Goal: Find specific page/section: Find specific page/section

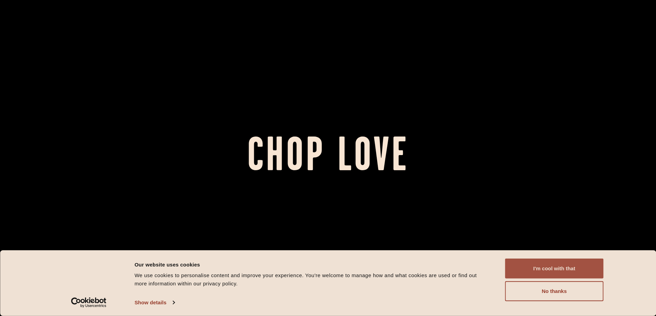
click at [548, 272] on button "I'm cool with that" at bounding box center [554, 269] width 98 height 20
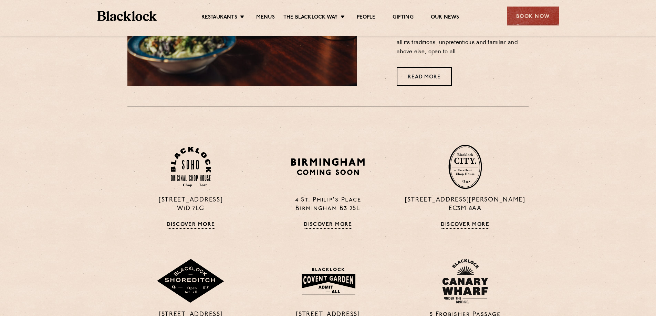
scroll to position [551, 0]
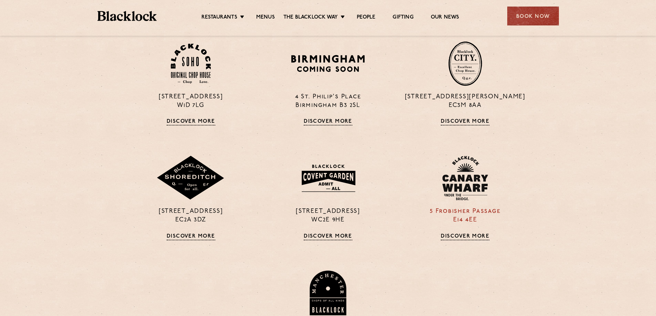
click at [465, 236] on link "Discover More" at bounding box center [465, 237] width 49 height 7
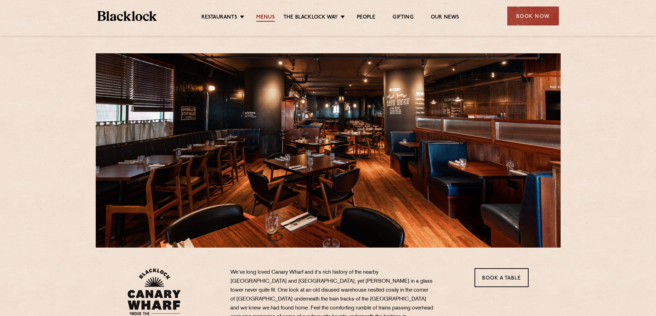
click at [266, 15] on link "Menus" at bounding box center [265, 18] width 19 height 8
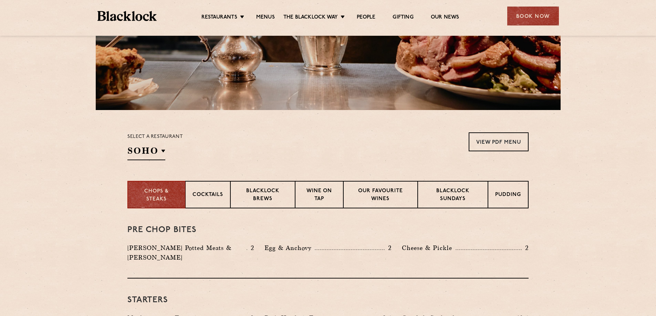
scroll to position [172, 0]
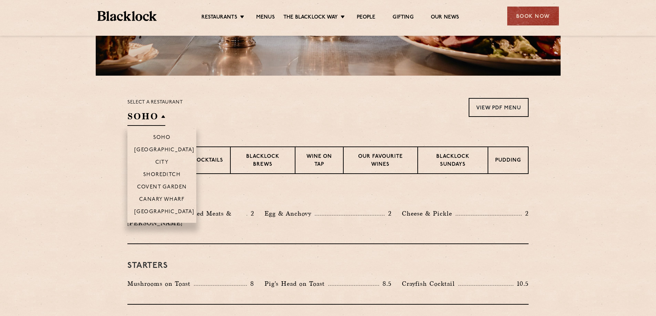
click at [163, 116] on h2 "SOHO" at bounding box center [146, 118] width 38 height 15
click at [168, 198] on p "Canary Wharf" at bounding box center [161, 200] width 45 height 7
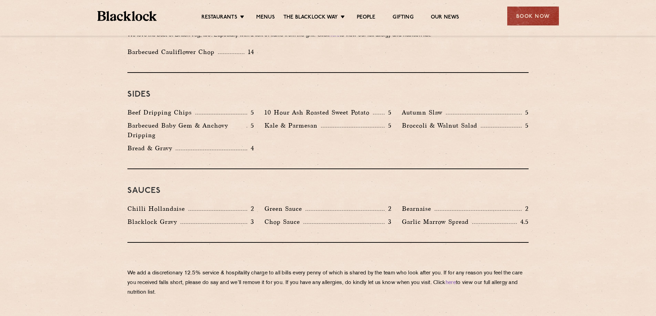
scroll to position [1136, 0]
